Goal: Transaction & Acquisition: Subscribe to service/newsletter

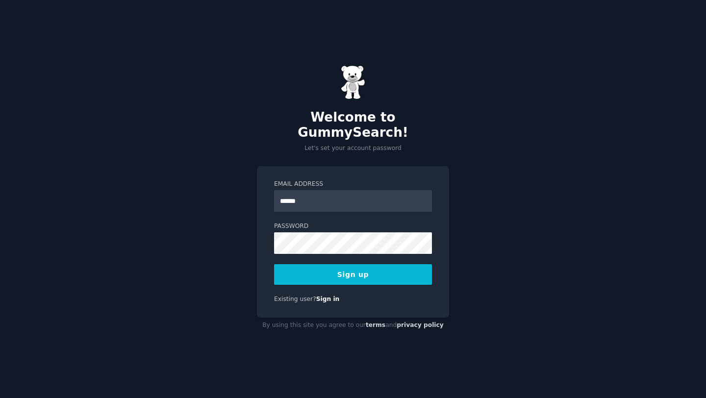
type input "**********"
click at [321, 264] on button "Sign up" at bounding box center [353, 274] width 158 height 21
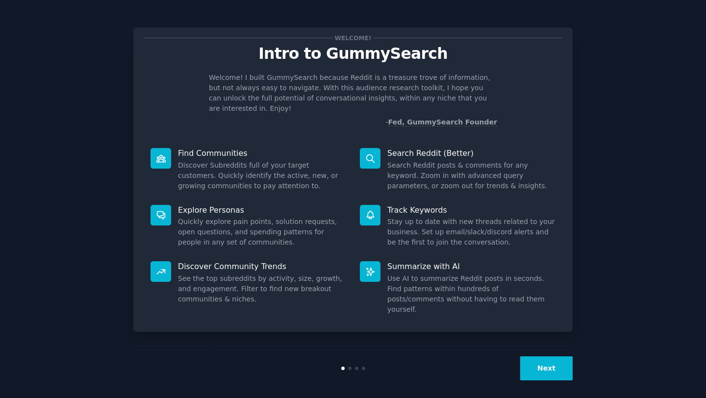
click at [545, 356] on button "Next" at bounding box center [546, 368] width 52 height 24
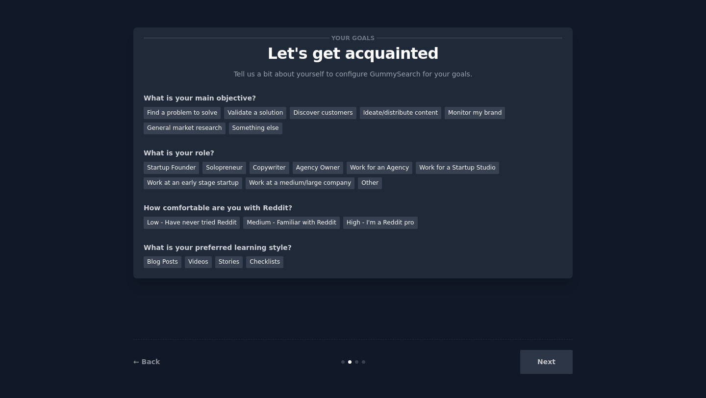
click at [545, 362] on div "Next" at bounding box center [499, 362] width 147 height 24
click at [165, 264] on div "Blog Posts" at bounding box center [163, 262] width 38 height 12
click at [222, 265] on div "Stories" at bounding box center [228, 262] width 27 height 12
click at [198, 263] on div "Videos" at bounding box center [198, 262] width 27 height 12
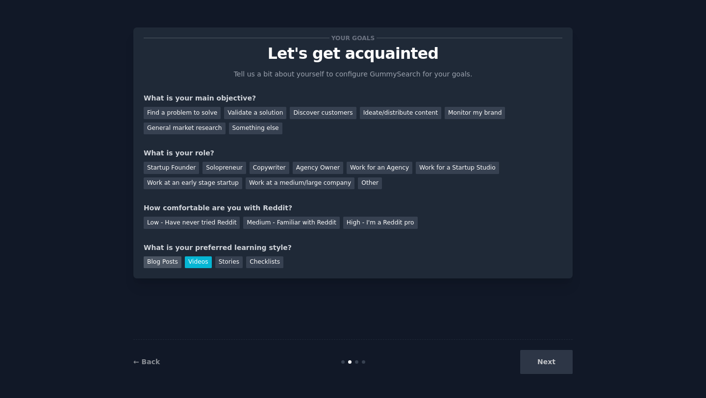
click at [173, 258] on div "Blog Posts" at bounding box center [163, 262] width 38 height 12
click at [194, 262] on div "Videos" at bounding box center [198, 262] width 27 height 12
click at [349, 226] on div "High - I'm a Reddit pro" at bounding box center [380, 223] width 74 height 12
click at [181, 171] on div "Startup Founder" at bounding box center [171, 168] width 55 height 12
click at [229, 168] on div "Solopreneur" at bounding box center [223, 168] width 43 height 12
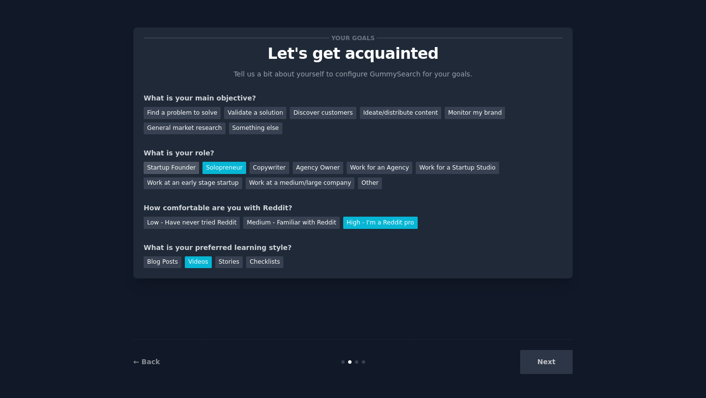
click at [188, 166] on div "Startup Founder" at bounding box center [171, 168] width 55 height 12
click at [216, 162] on div "Solopreneur" at bounding box center [223, 168] width 43 height 12
click at [199, 114] on div "Find a problem to solve" at bounding box center [182, 113] width 77 height 12
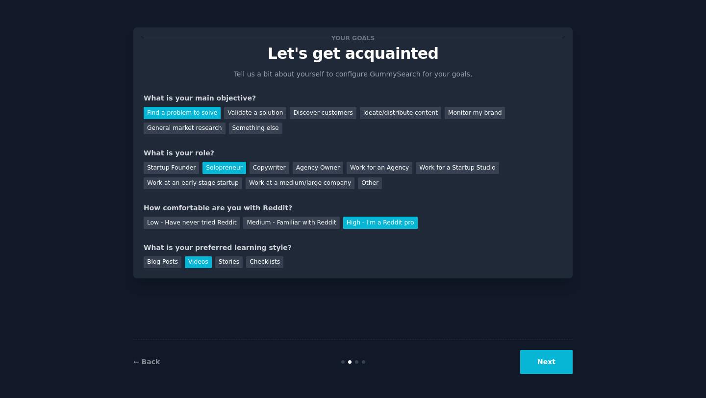
click at [548, 349] on div "← Back Next" at bounding box center [352, 361] width 439 height 45
click at [549, 358] on button "Next" at bounding box center [546, 362] width 52 height 24
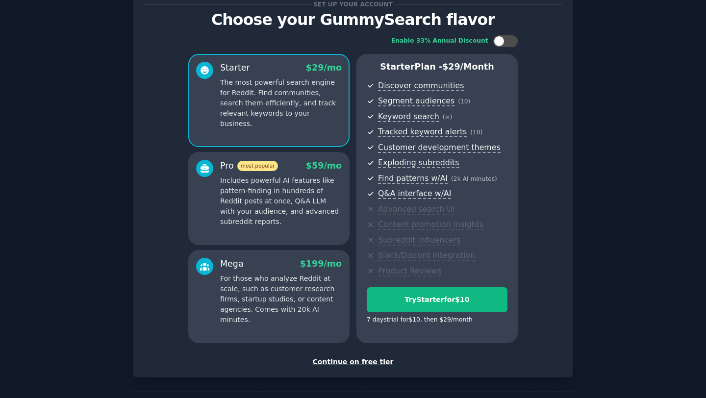
scroll to position [72, 0]
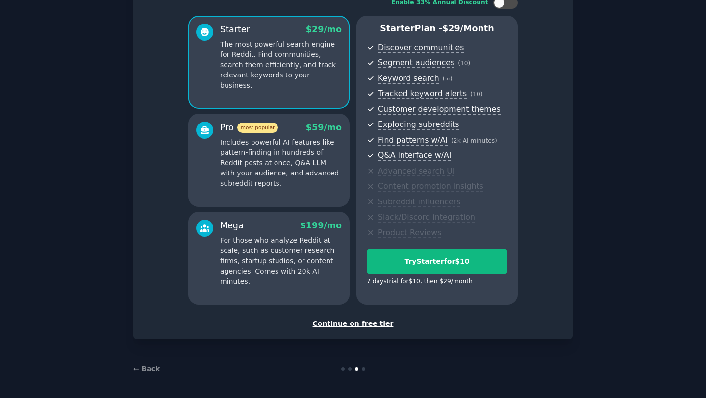
click at [358, 322] on div "Continue on free tier" at bounding box center [353, 324] width 418 height 10
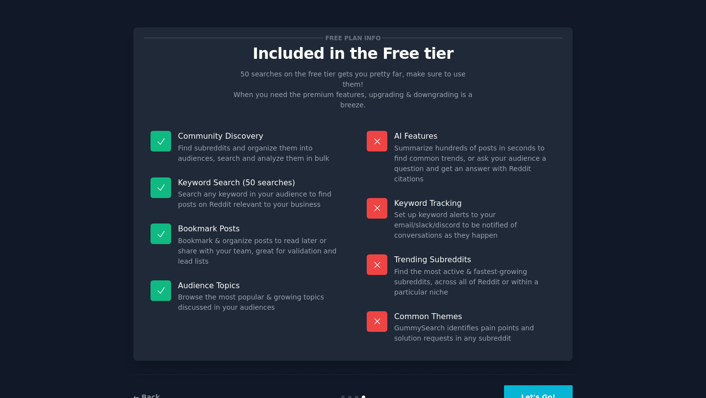
click at [532, 385] on button "Let's Go!" at bounding box center [538, 397] width 69 height 24
